Goal: Task Accomplishment & Management: Complete application form

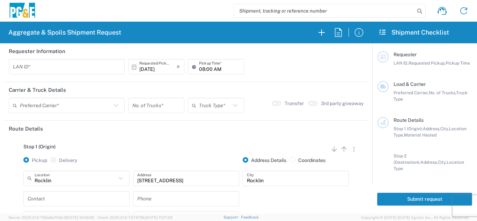
scroll to position [35, 0]
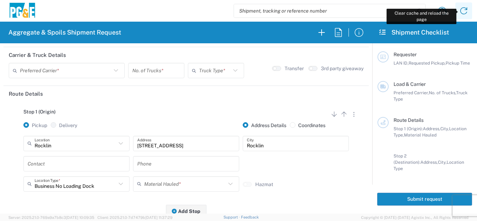
click at [462, 11] on icon at bounding box center [463, 10] width 11 height 11
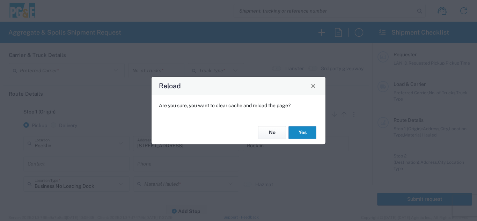
click at [302, 132] on button "Yes" at bounding box center [303, 132] width 28 height 13
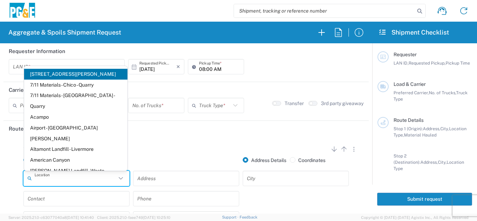
click at [67, 182] on input "text" at bounding box center [76, 178] width 82 height 12
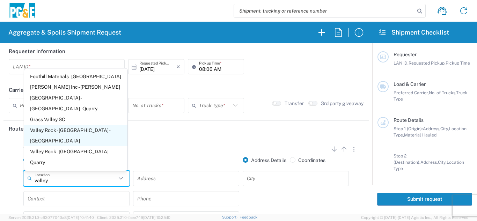
click at [79, 147] on span "Valley Rock - [GEOGRAPHIC_DATA] - [GEOGRAPHIC_DATA]" at bounding box center [75, 136] width 103 height 22
type input "Valley Rock - [GEOGRAPHIC_DATA] - [GEOGRAPHIC_DATA]"
type input "7266 CA-32"
type input "Orland"
type input "Quarry"
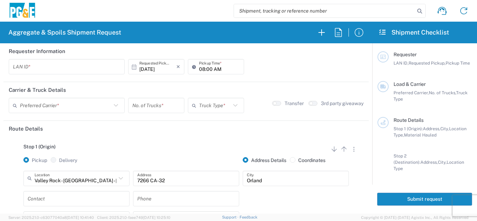
click at [39, 65] on input "text" at bounding box center [67, 67] width 108 height 12
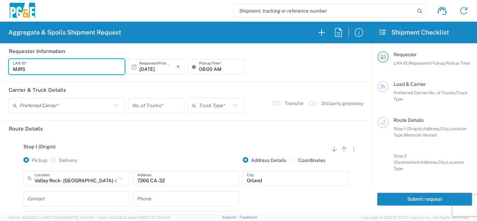
type input "MJRS"
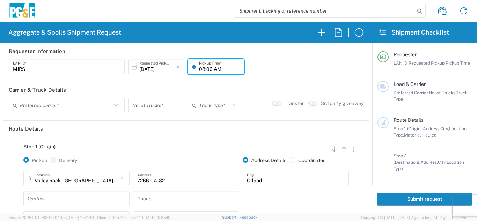
click at [199, 72] on input "08:00 AM" at bounding box center [219, 67] width 41 height 12
type input "07:00 AM"
click at [87, 107] on input "text" at bounding box center [66, 106] width 92 height 12
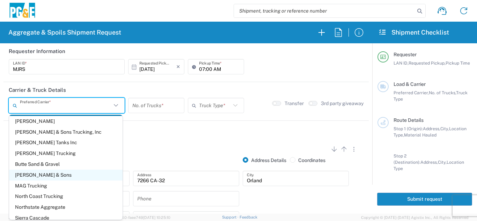
scroll to position [19, 0]
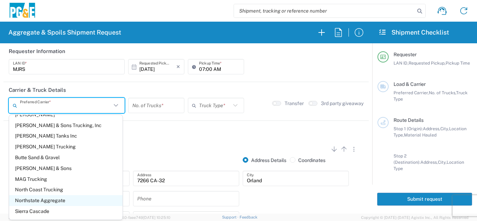
click at [60, 199] on span "Northstate Aggregate" at bounding box center [66, 200] width 114 height 11
type input "Northstate Aggregate"
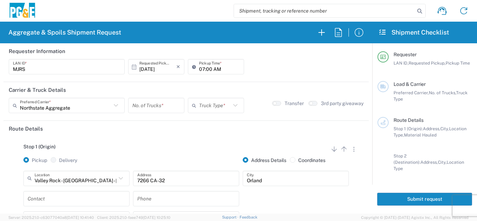
click at [145, 108] on input "number" at bounding box center [156, 106] width 48 height 12
type input "2"
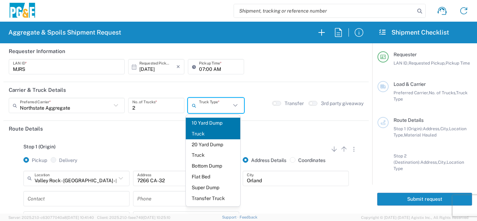
click at [215, 105] on input "text" at bounding box center [215, 106] width 32 height 12
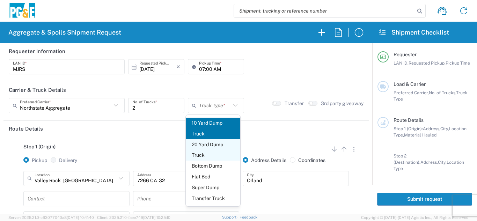
click at [210, 153] on span "20 Yard Dump Truck" at bounding box center [213, 150] width 55 height 22
type input "20 Yard Dump Truck"
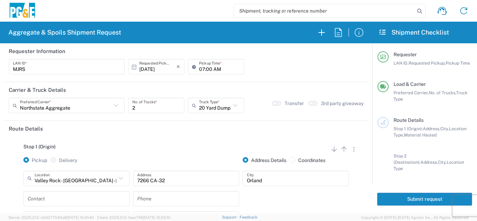
click at [198, 150] on div "Stop 1 (Origin) Add Stop Above Add Stop Below Remove Stop" at bounding box center [186, 150] width 355 height 13
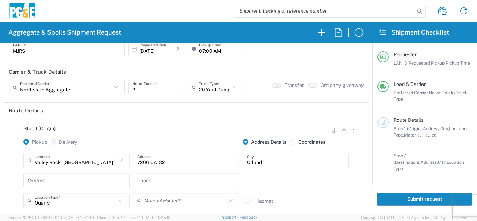
scroll to position [35, 0]
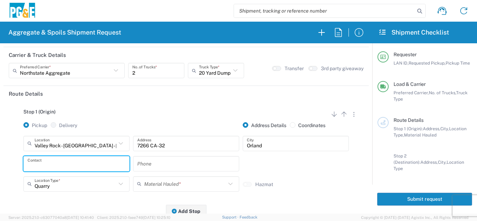
click at [46, 164] on input "text" at bounding box center [77, 164] width 98 height 12
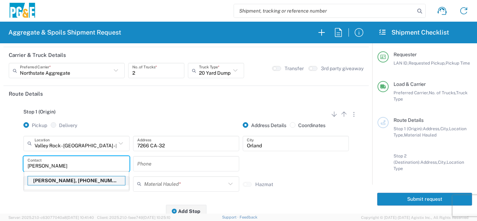
click at [48, 180] on p "[PERSON_NAME], [PHONE_NUMBER]" at bounding box center [76, 180] width 97 height 9
type input "[PERSON_NAME]"
type input "[PHONE_NUMBER]"
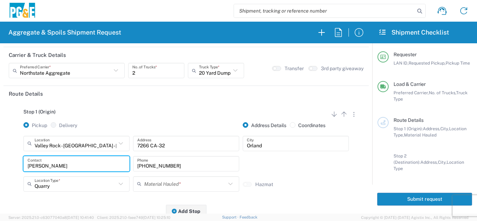
click at [148, 186] on input "text" at bounding box center [185, 184] width 82 height 12
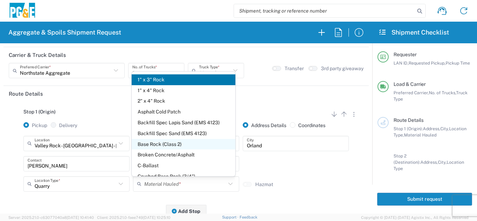
click at [160, 144] on span "Base Rock (Class 2)" at bounding box center [183, 144] width 103 height 11
type input "Base Rock (Class 2)"
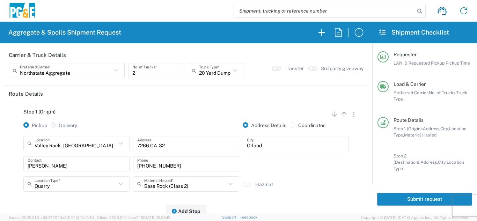
click at [113, 204] on div "Stop 1 (Origin) Add Stop Above Add Stop Below Remove Stop Pickup Delivery Addre…" at bounding box center [186, 157] width 355 height 110
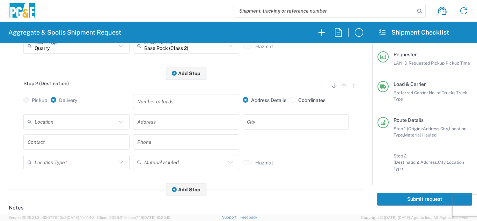
scroll to position [175, 0]
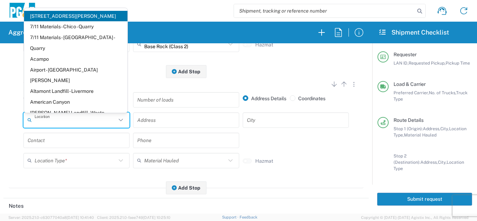
click at [71, 120] on input "text" at bounding box center [76, 120] width 82 height 12
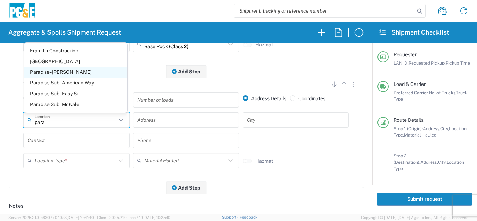
click at [63, 74] on span "Paradise - [PERSON_NAME]" at bounding box center [75, 72] width 103 height 11
type input "Paradise - [PERSON_NAME]"
type input "[STREET_ADDRESS][PERSON_NAME]"
type input "Paradise"
type input "Business No Loading Dock"
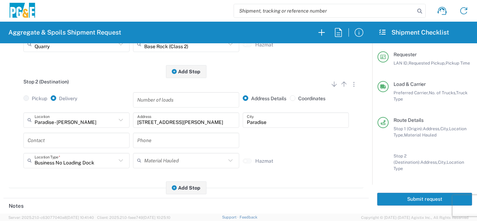
click at [71, 142] on input "text" at bounding box center [77, 140] width 98 height 12
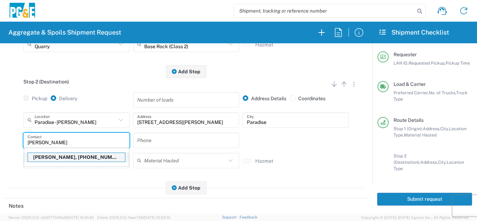
click at [67, 158] on p "[PERSON_NAME], [PHONE_NUMBER]" at bounding box center [76, 157] width 97 height 9
type input "[PERSON_NAME]"
type input "[PHONE_NUMBER]"
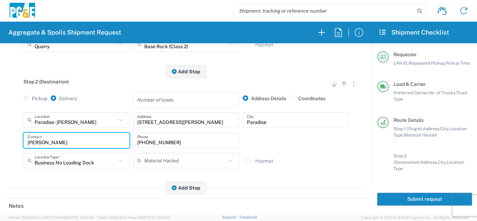
click at [82, 187] on div "Stop 2 (Destination) Add Stop Above Add Stop Below Remove Stop Pickup Delivery …" at bounding box center [186, 130] width 355 height 117
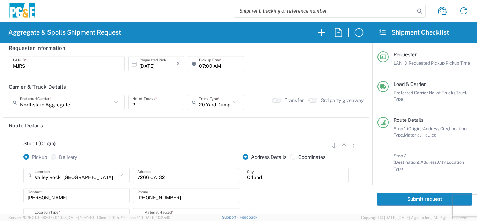
scroll to position [0, 0]
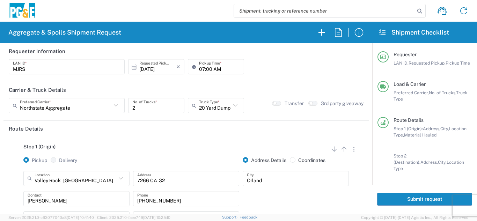
click at [421, 193] on button "Submit request" at bounding box center [424, 199] width 95 height 13
